Goal: Task Accomplishment & Management: Use online tool/utility

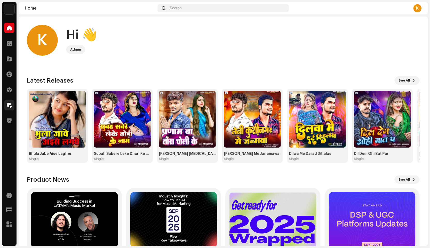
click at [8, 102] on div at bounding box center [9, 105] width 10 height 10
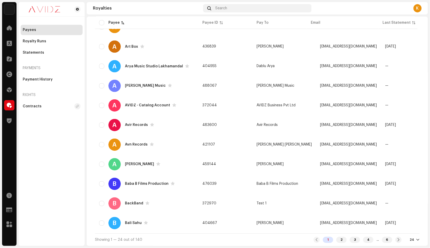
scroll to position [339, 0]
click at [109, 163] on div "A" at bounding box center [114, 164] width 12 height 12
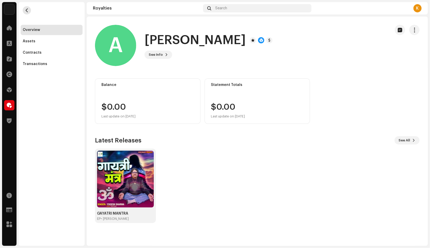
click at [26, 10] on span "button" at bounding box center [27, 10] width 4 height 4
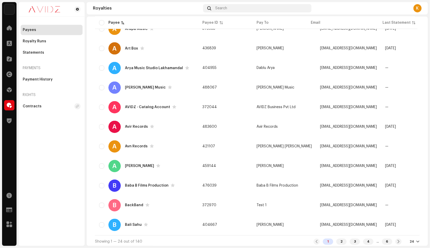
scroll to position [339, 0]
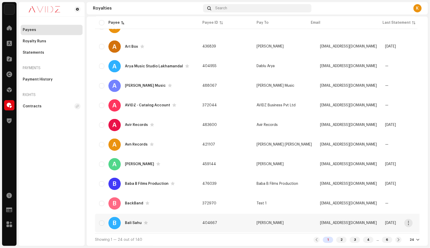
click at [174, 225] on div "B Bali Sahu" at bounding box center [146, 223] width 95 height 12
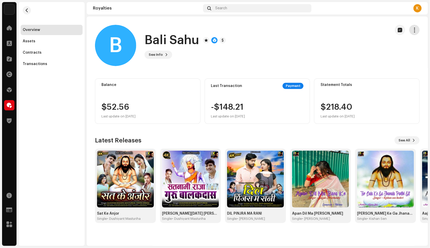
click at [419, 29] on button "button" at bounding box center [414, 30] width 10 height 10
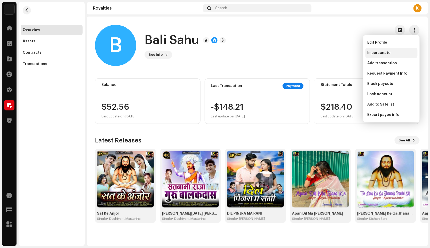
click at [377, 52] on span "Impersonate" at bounding box center [378, 53] width 23 height 4
